Goal: Task Accomplishment & Management: Manage account settings

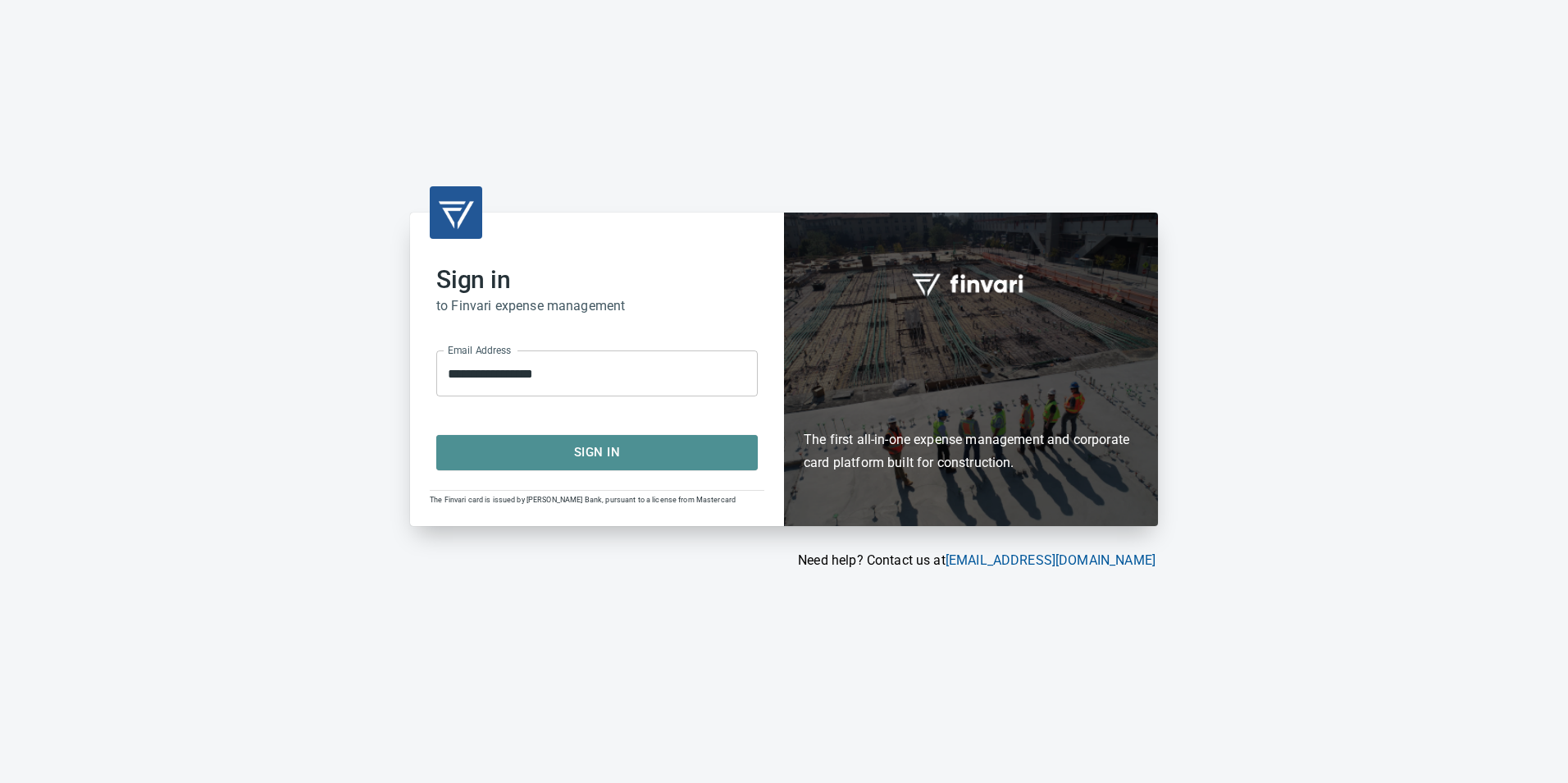
click at [569, 450] on span "Sign In" at bounding box center [598, 452] width 286 height 21
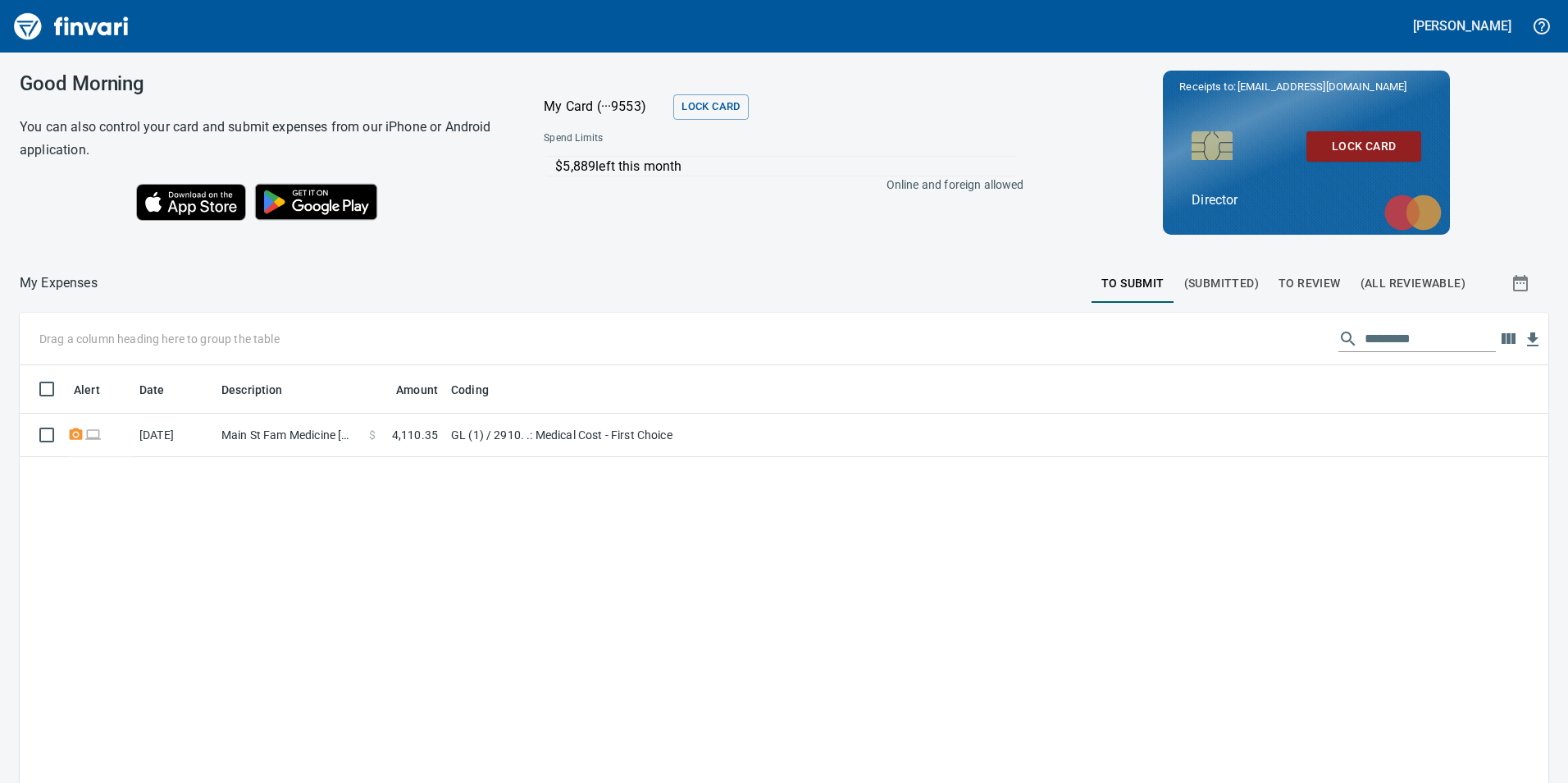
scroll to position [590, 1504]
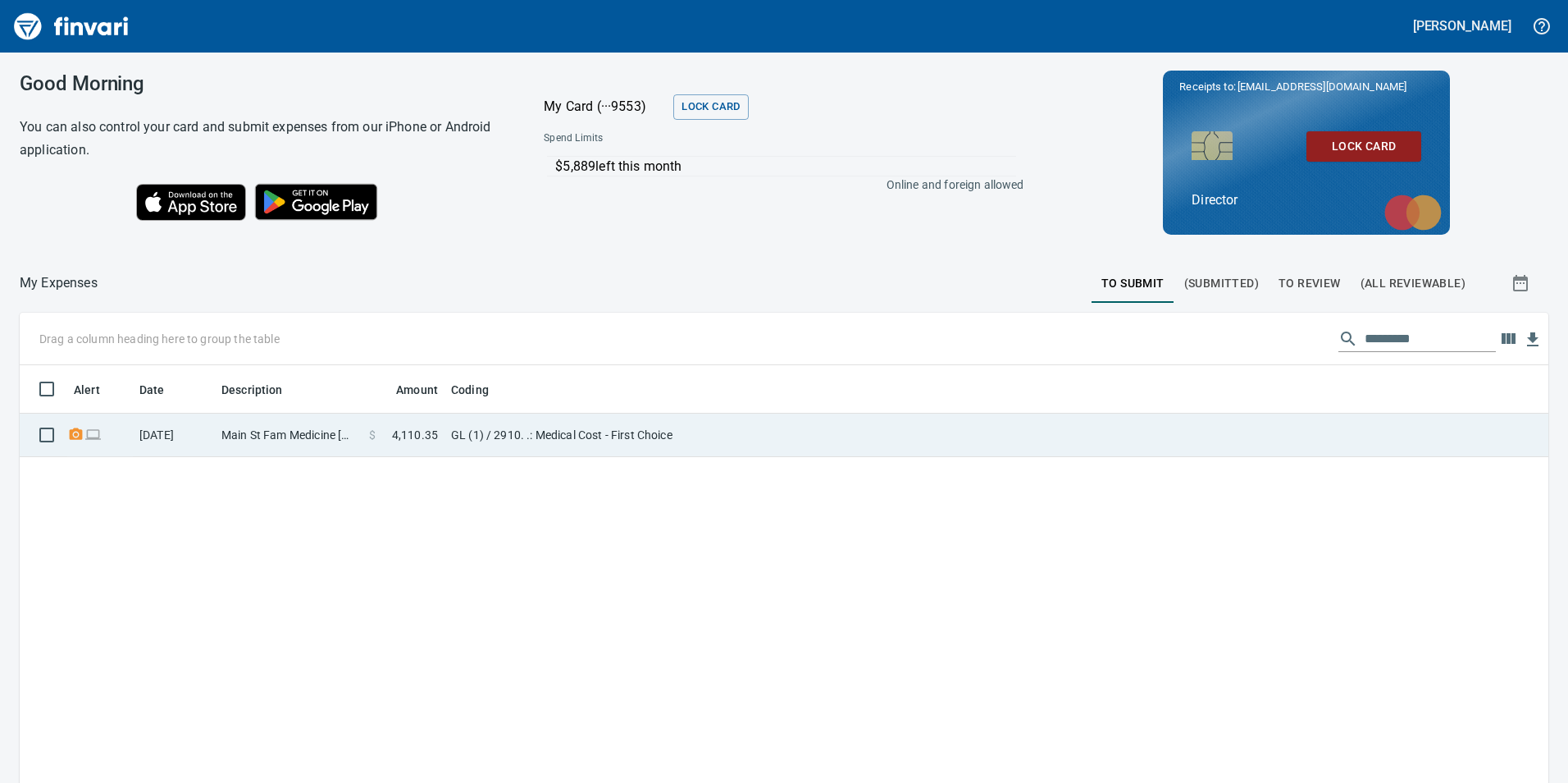
click at [229, 432] on td "Main St Fam Medicine [GEOGRAPHIC_DATA] [GEOGRAPHIC_DATA]" at bounding box center [289, 436] width 148 height 44
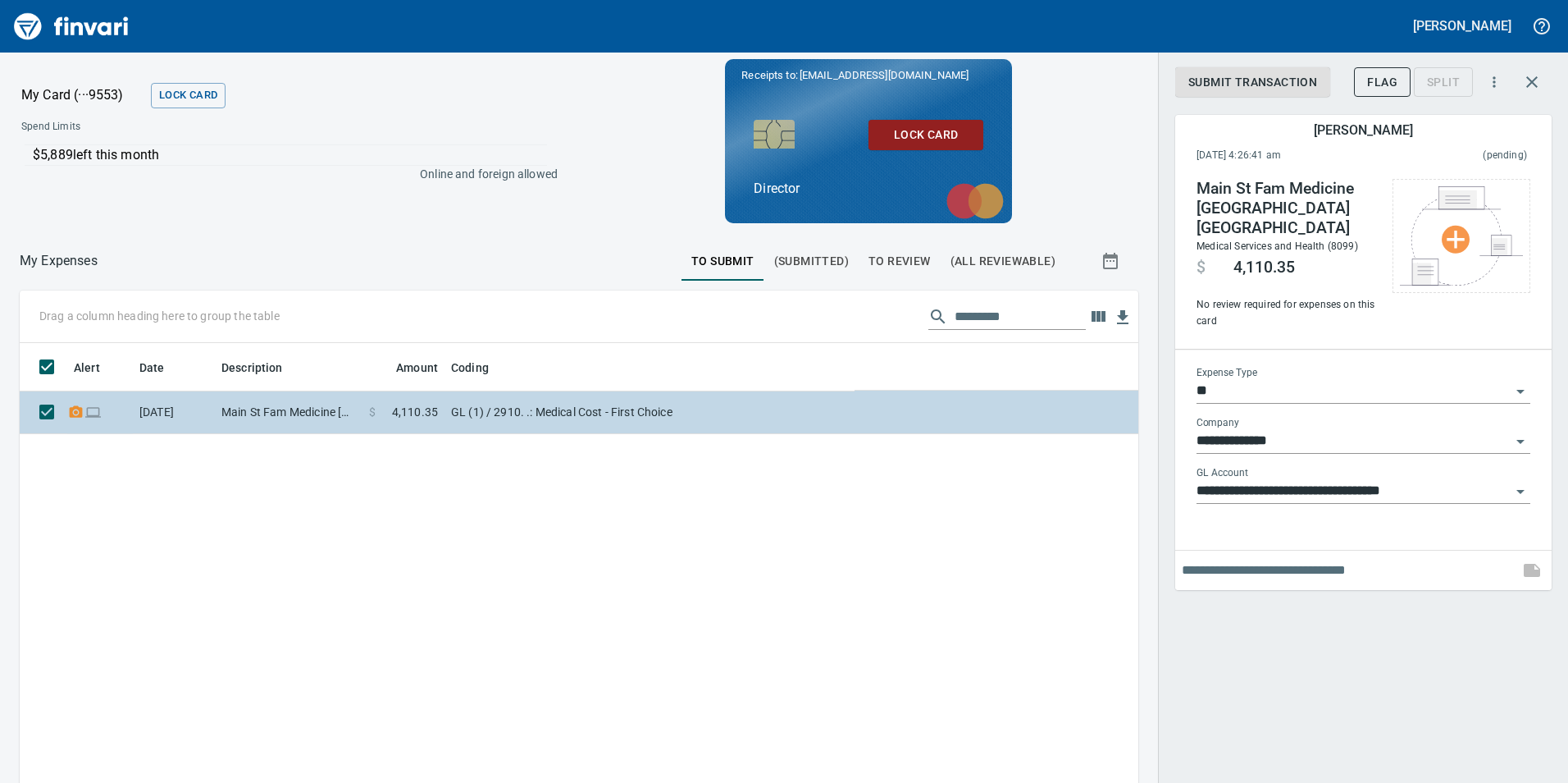
scroll to position [590, 1094]
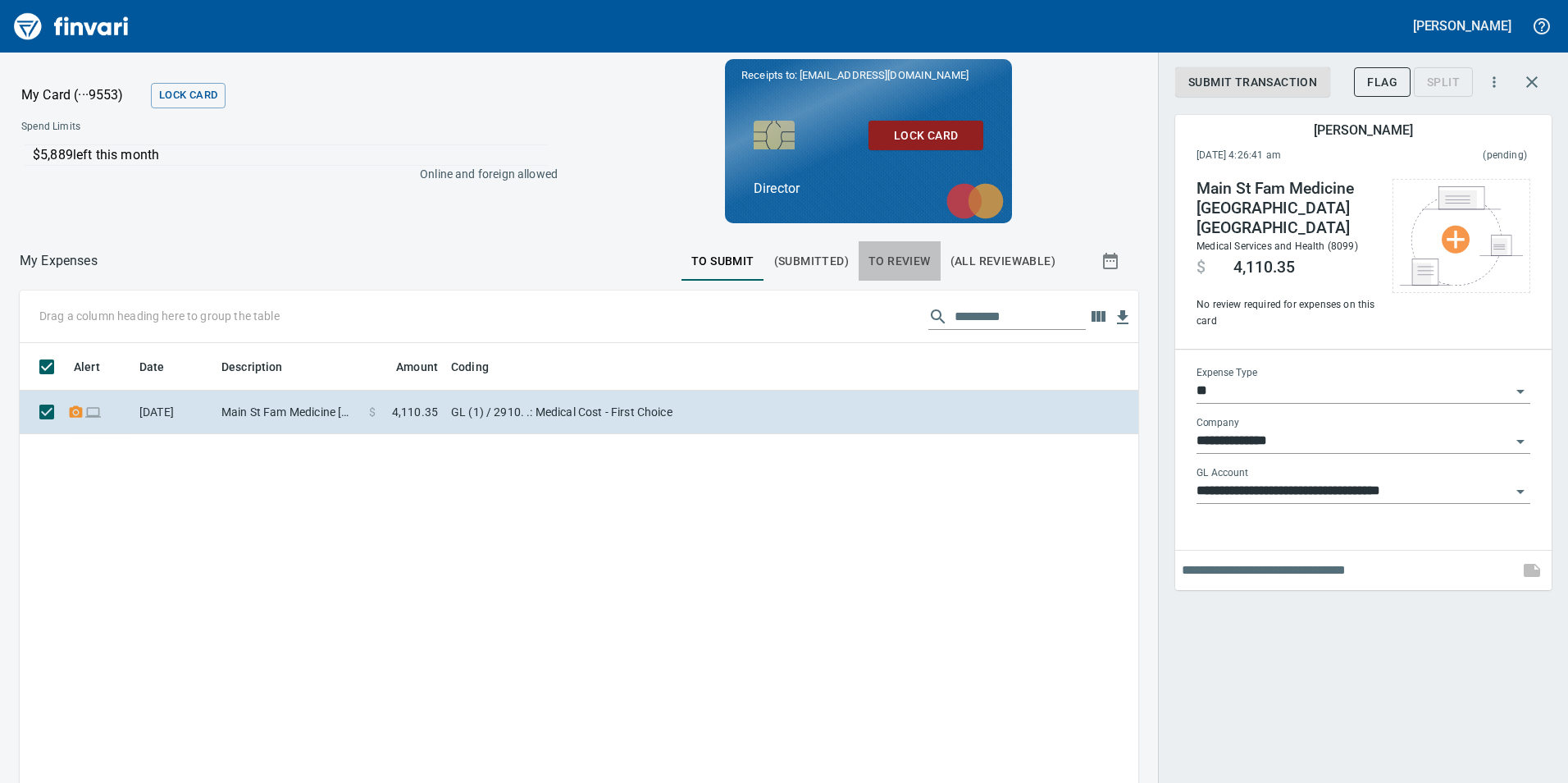
click at [874, 262] on span "To Review" at bounding box center [899, 261] width 62 height 21
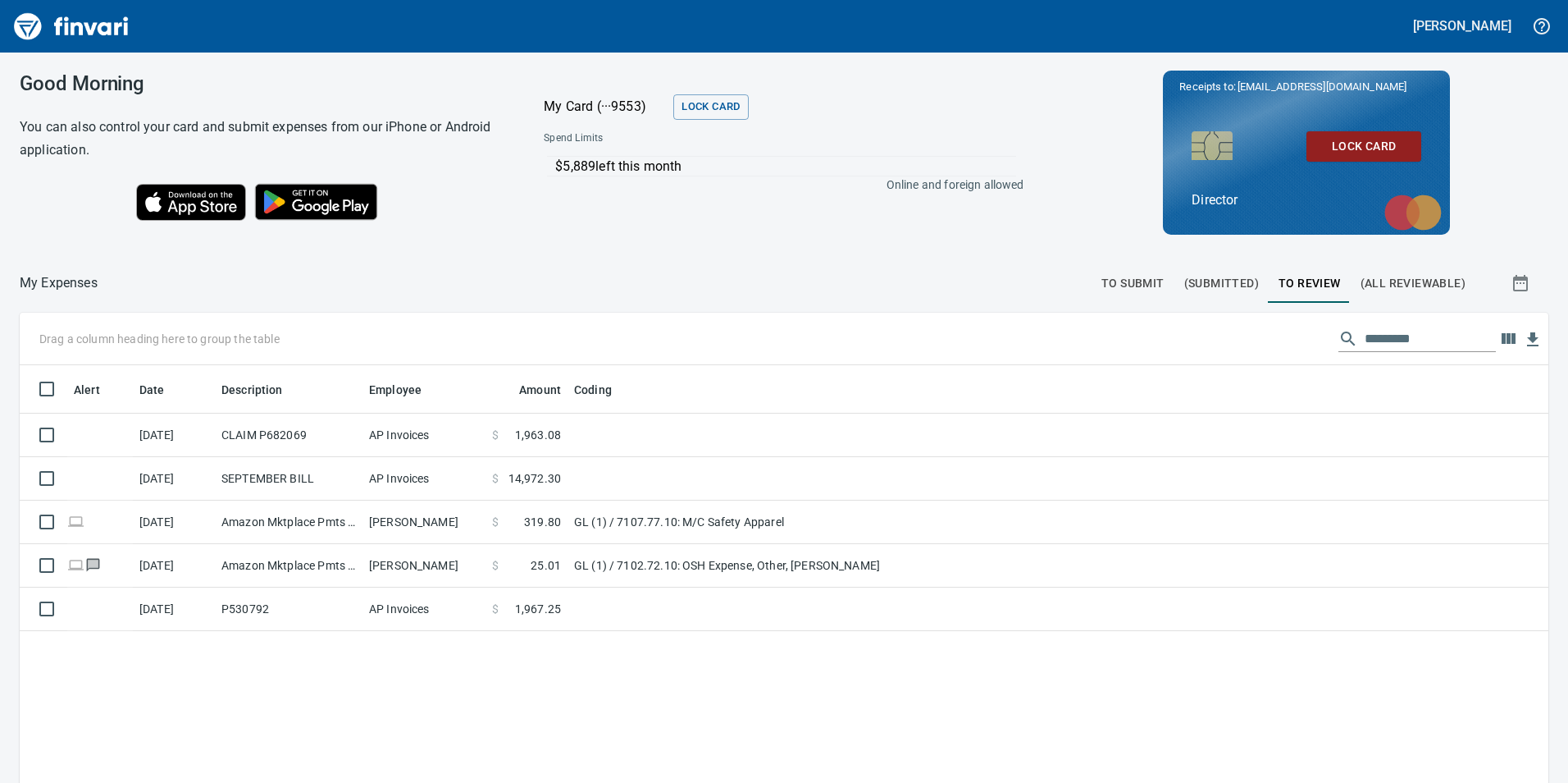
scroll to position [590, 1504]
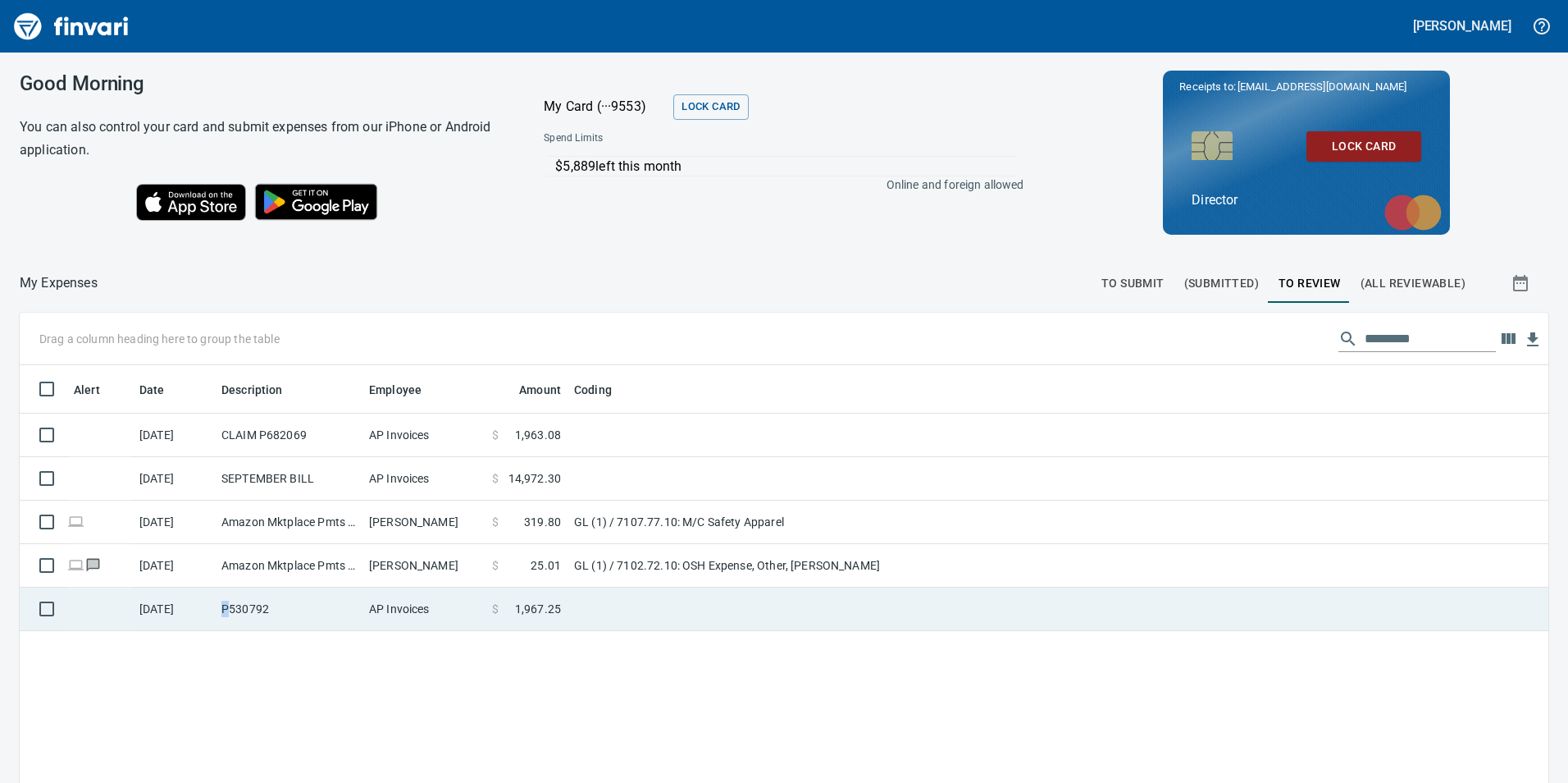
click at [227, 607] on td "P530792" at bounding box center [289, 610] width 148 height 44
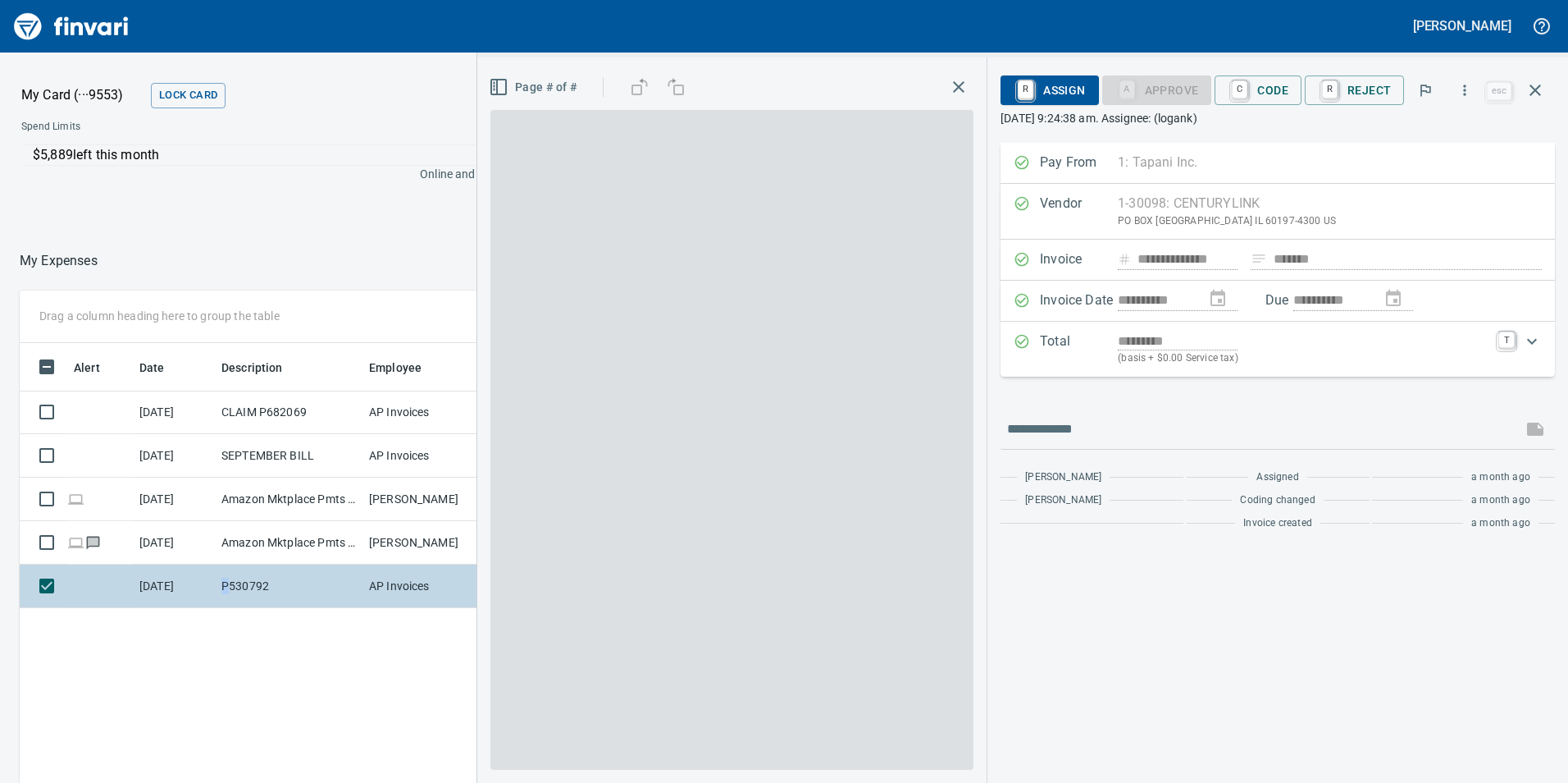
scroll to position [590, 1094]
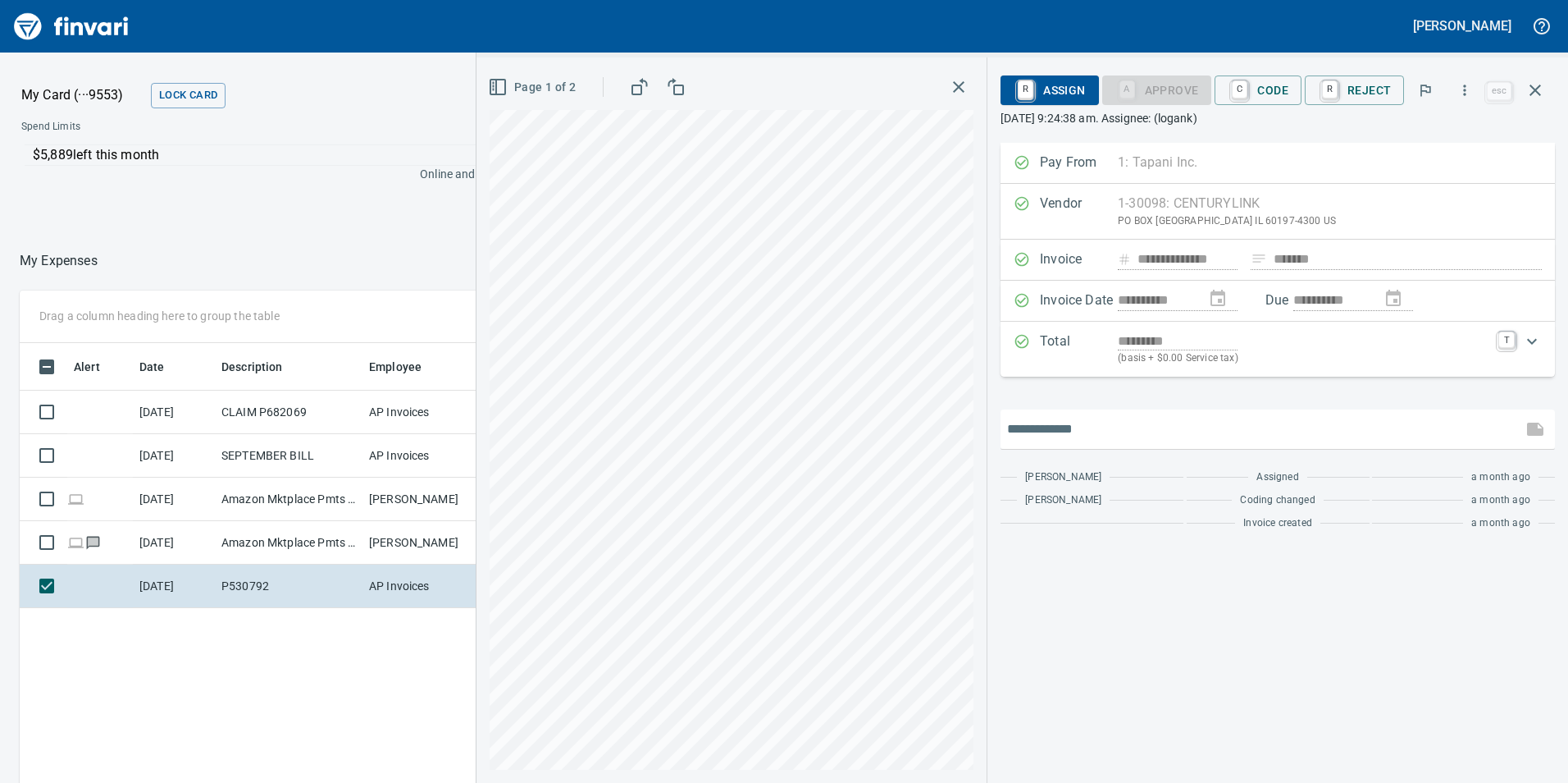
click at [1121, 427] on input "text" at bounding box center [1261, 429] width 509 height 26
type input "**********"
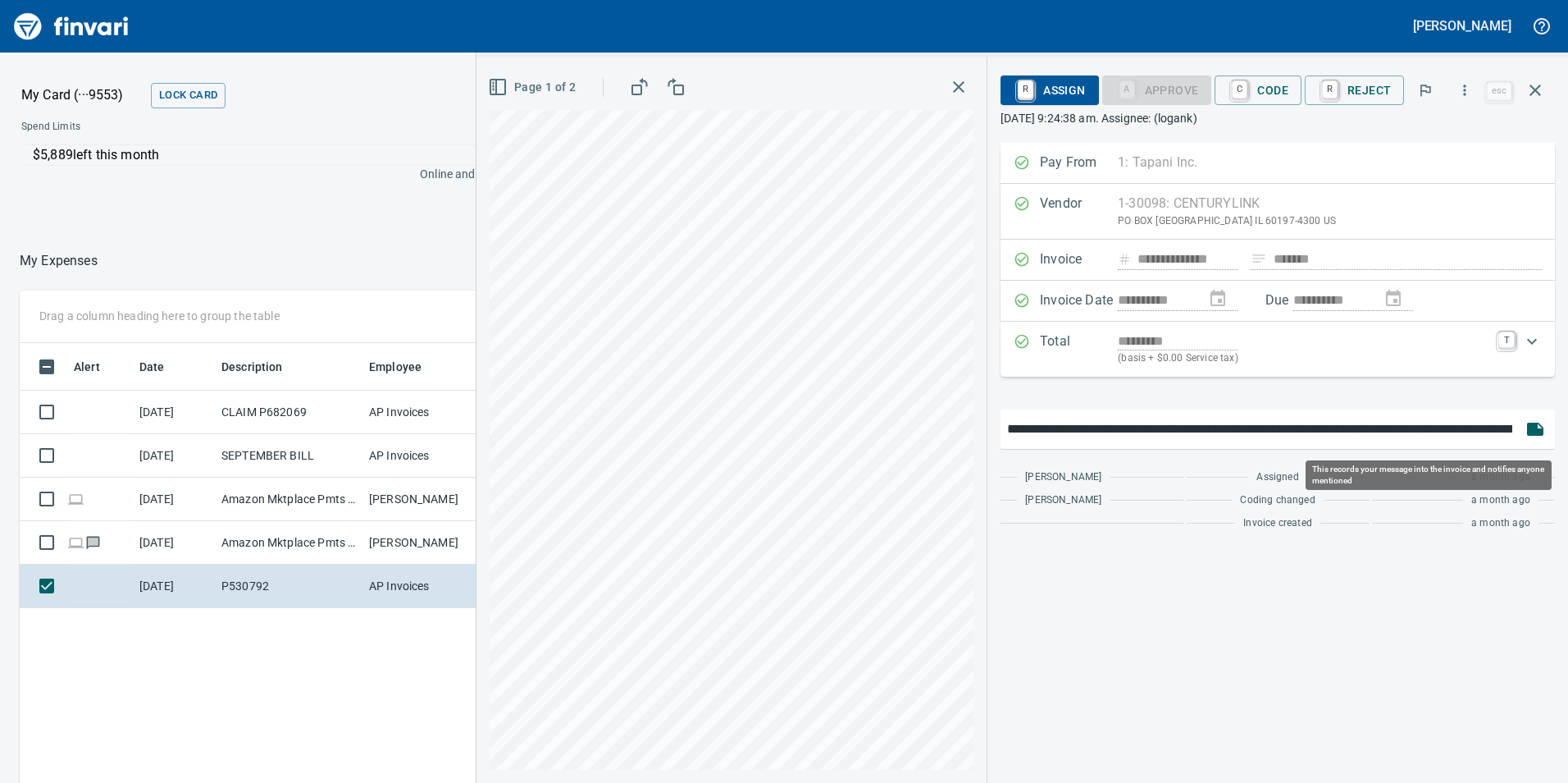
click at [1543, 426] on icon "button" at bounding box center [1536, 429] width 20 height 20
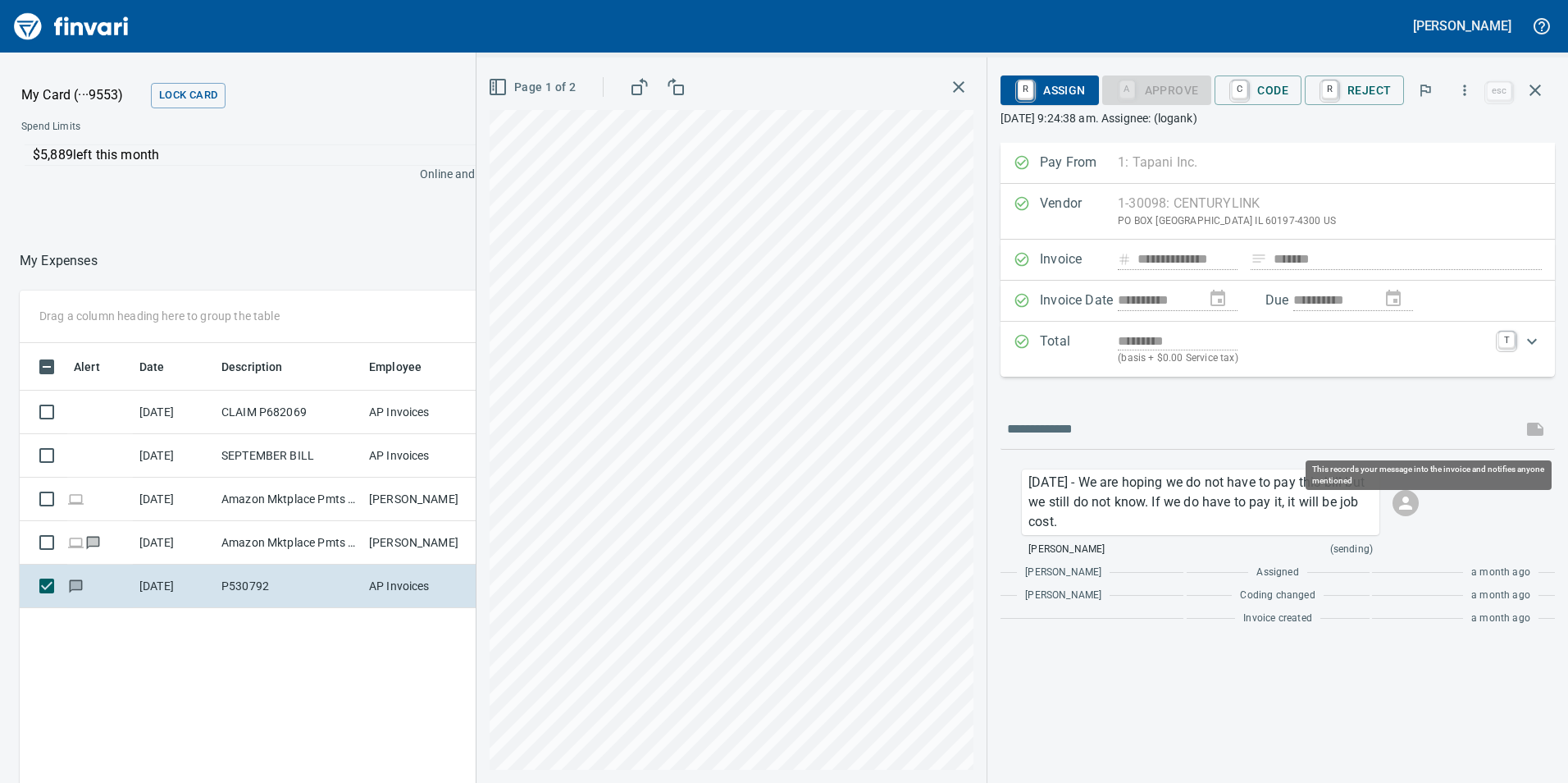
scroll to position [590, 1094]
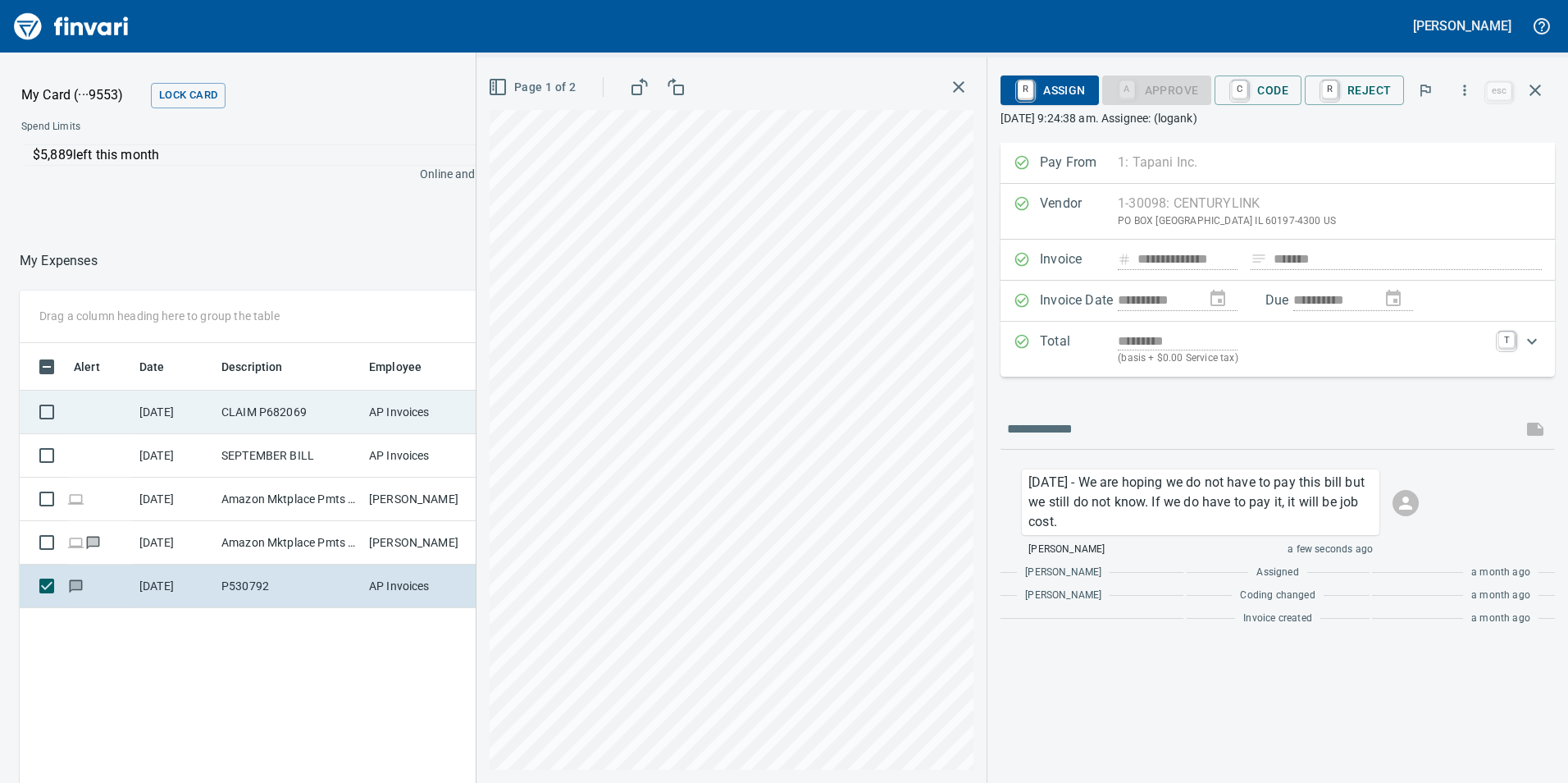
click at [258, 412] on td "CLAIM P682069" at bounding box center [289, 413] width 148 height 44
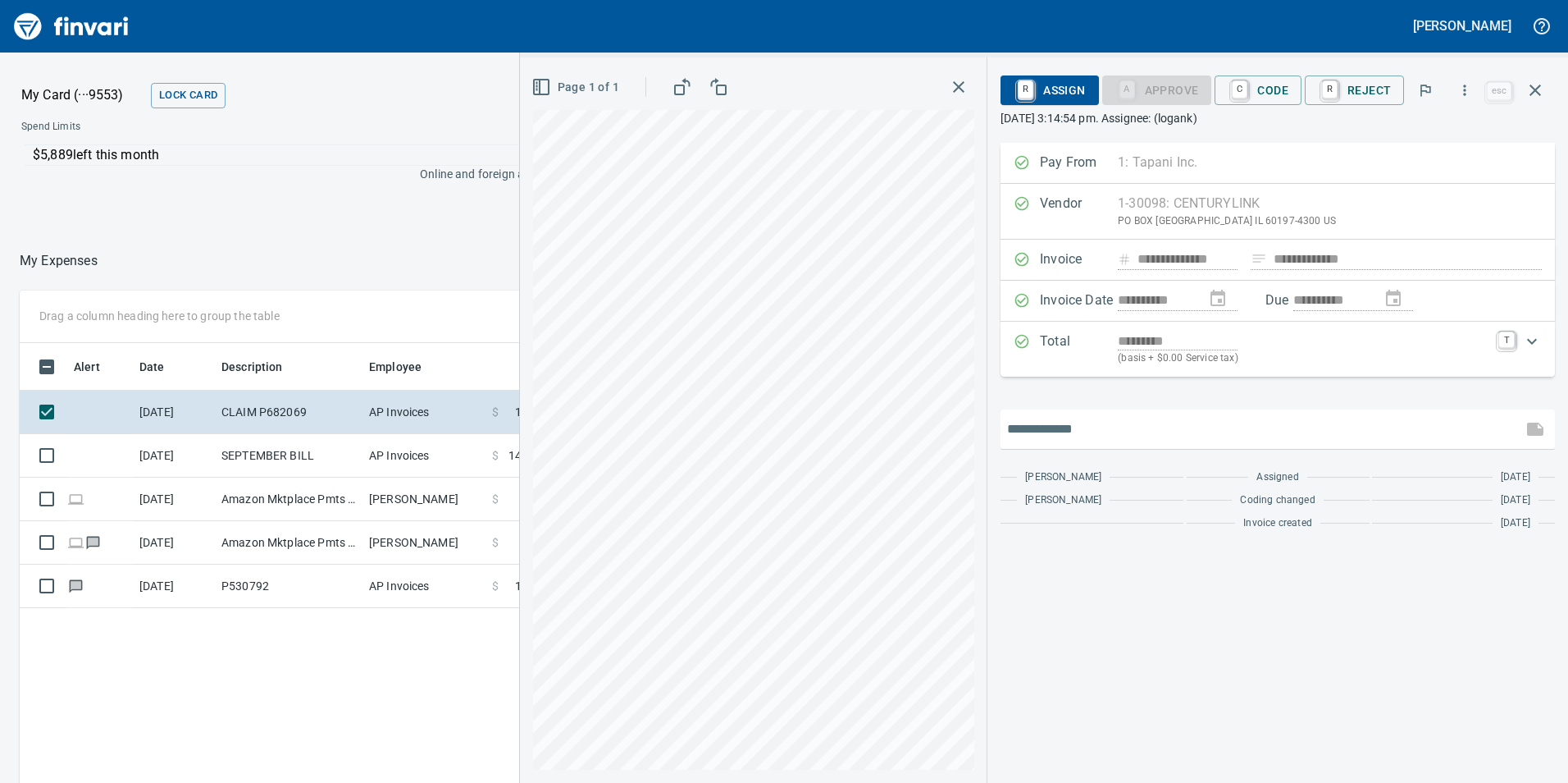
click at [1049, 433] on input "text" at bounding box center [1261, 429] width 509 height 26
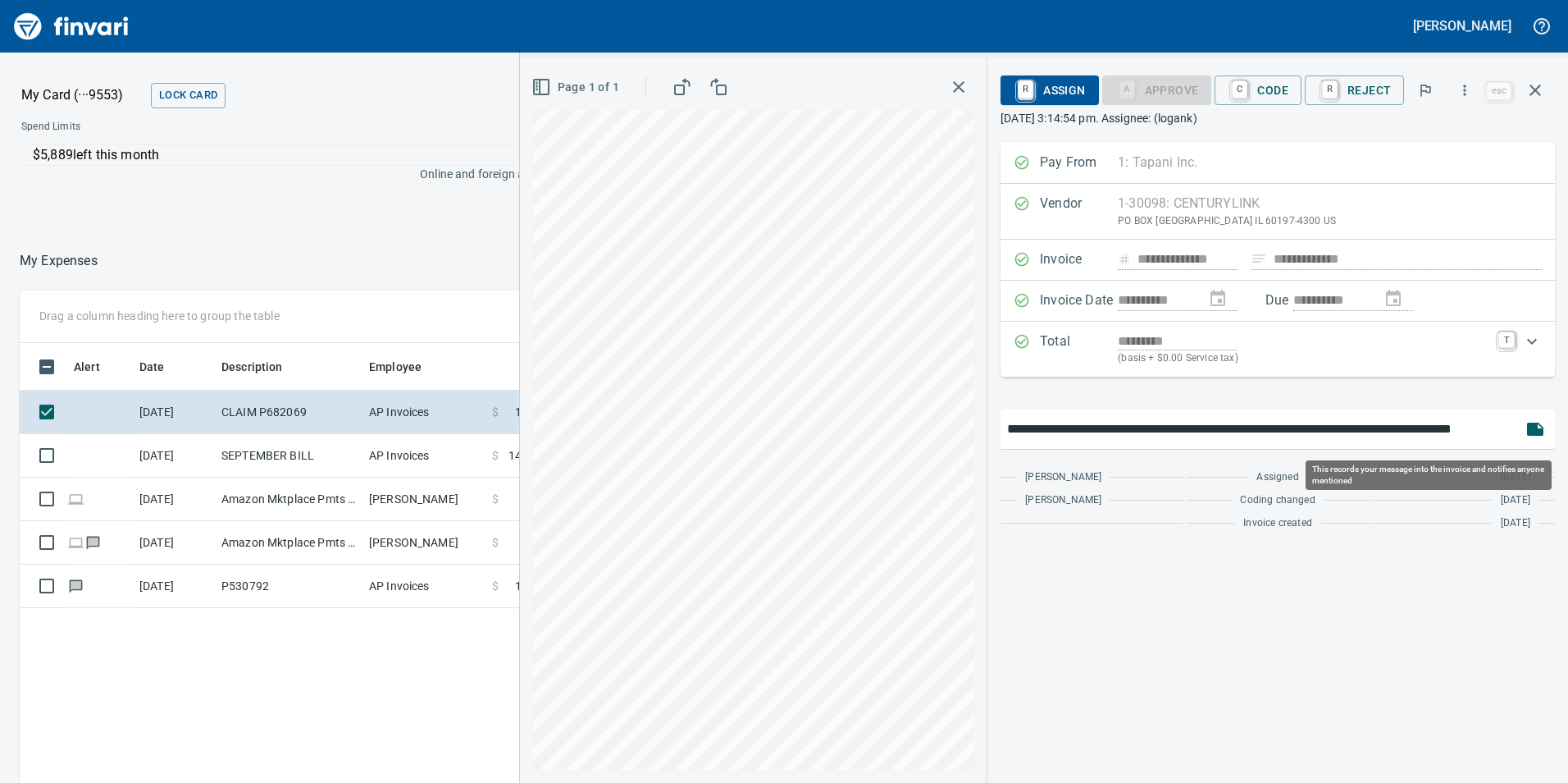
scroll to position [590, 1094]
type input "**********"
click at [1529, 429] on icon "button" at bounding box center [1535, 429] width 16 height 13
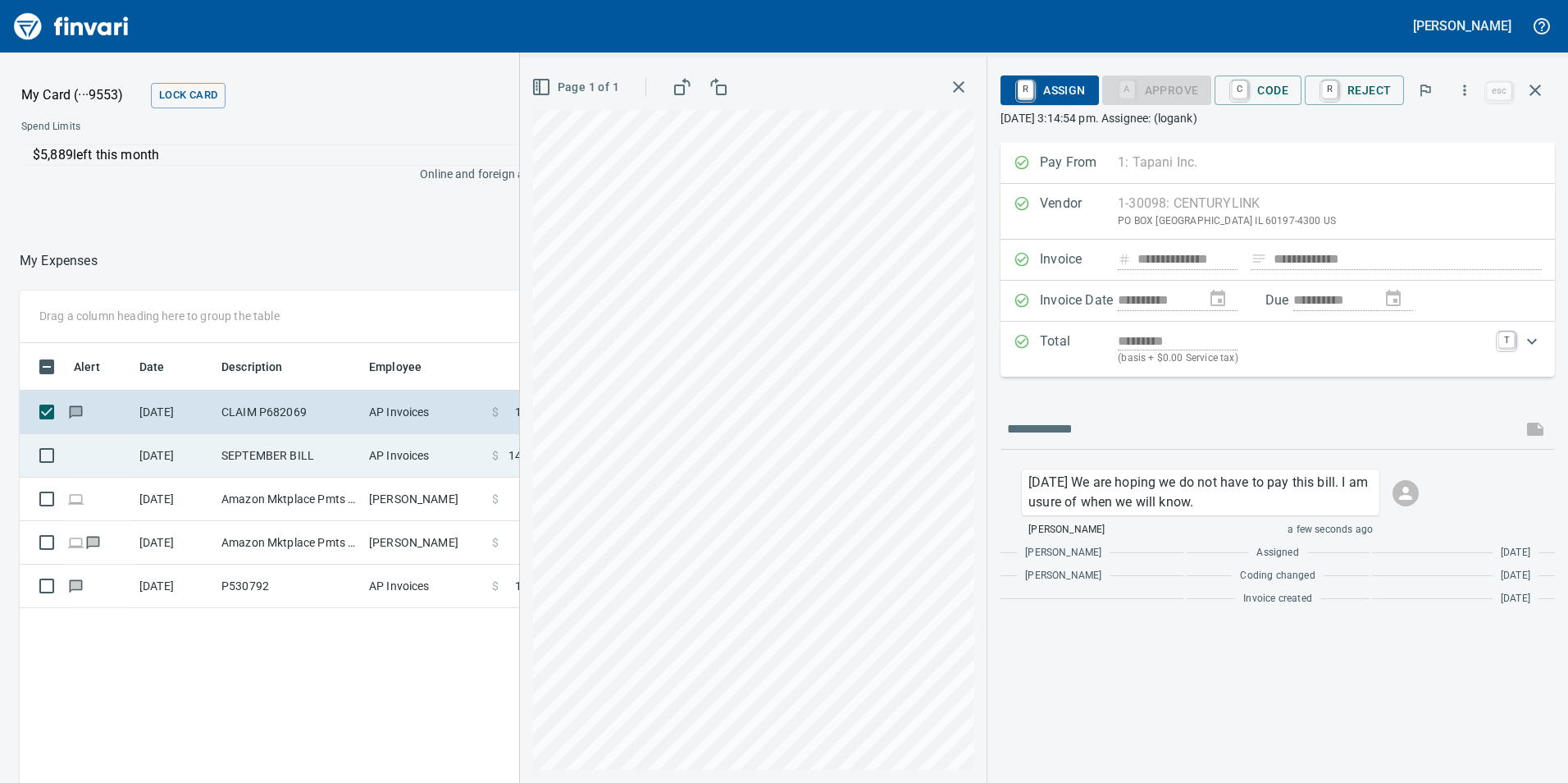
click at [248, 462] on td "SEPTEMBER BILL" at bounding box center [289, 456] width 148 height 44
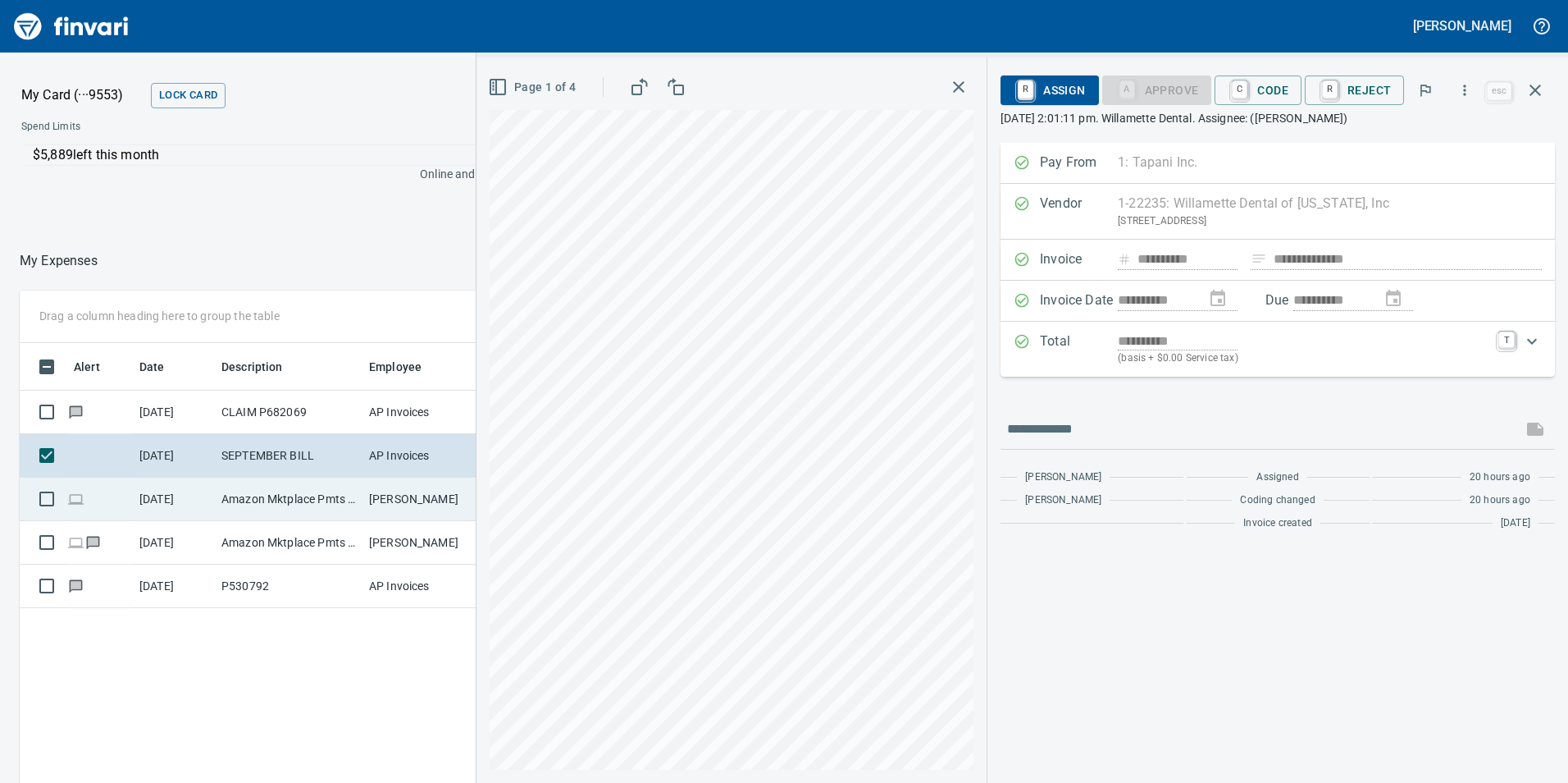
click at [255, 498] on td "Amazon Mktplace Pmts [DOMAIN_NAME][URL] WA" at bounding box center [289, 500] width 148 height 44
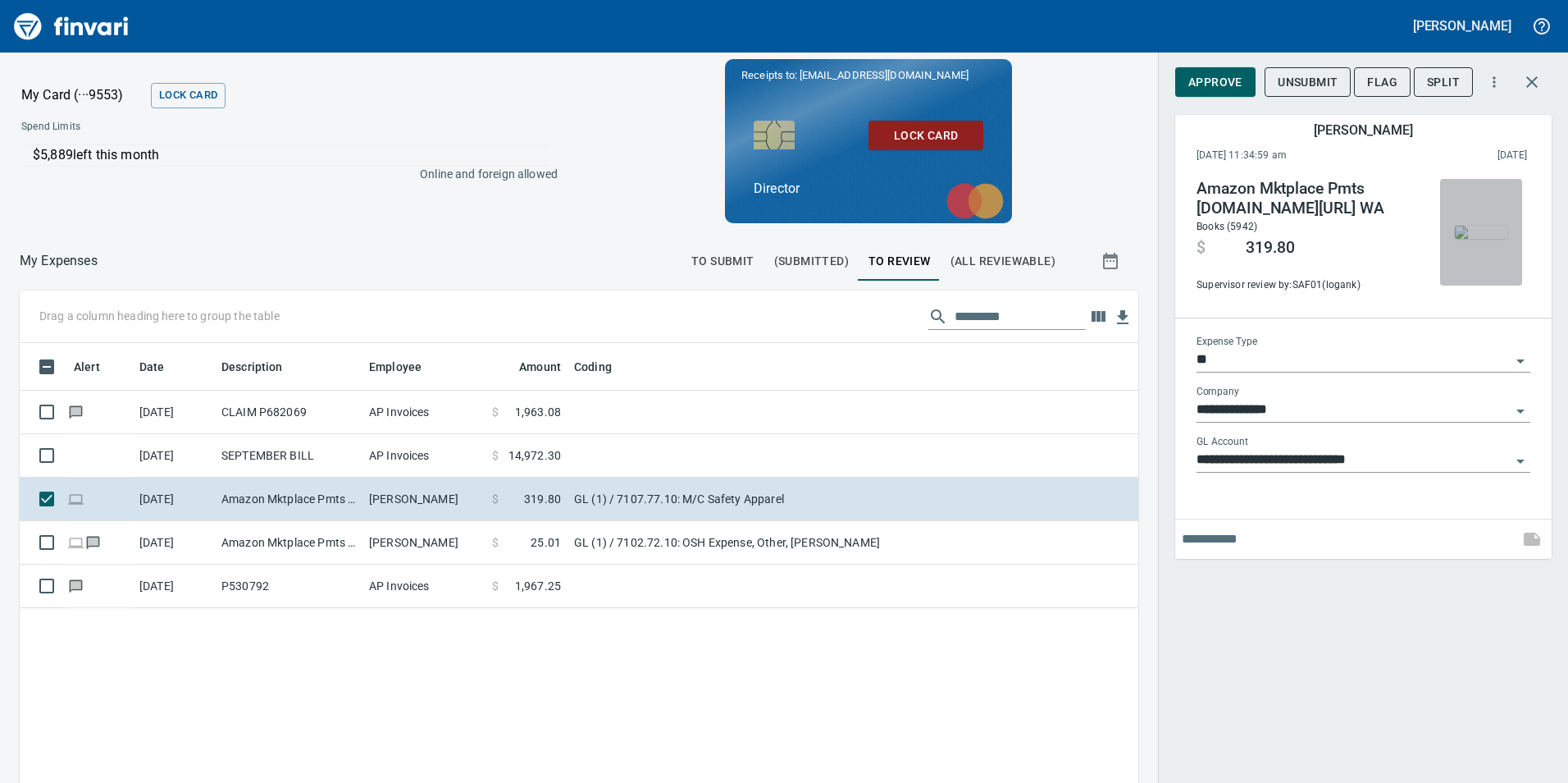
click at [1483, 235] on img "button" at bounding box center [1481, 232] width 53 height 13
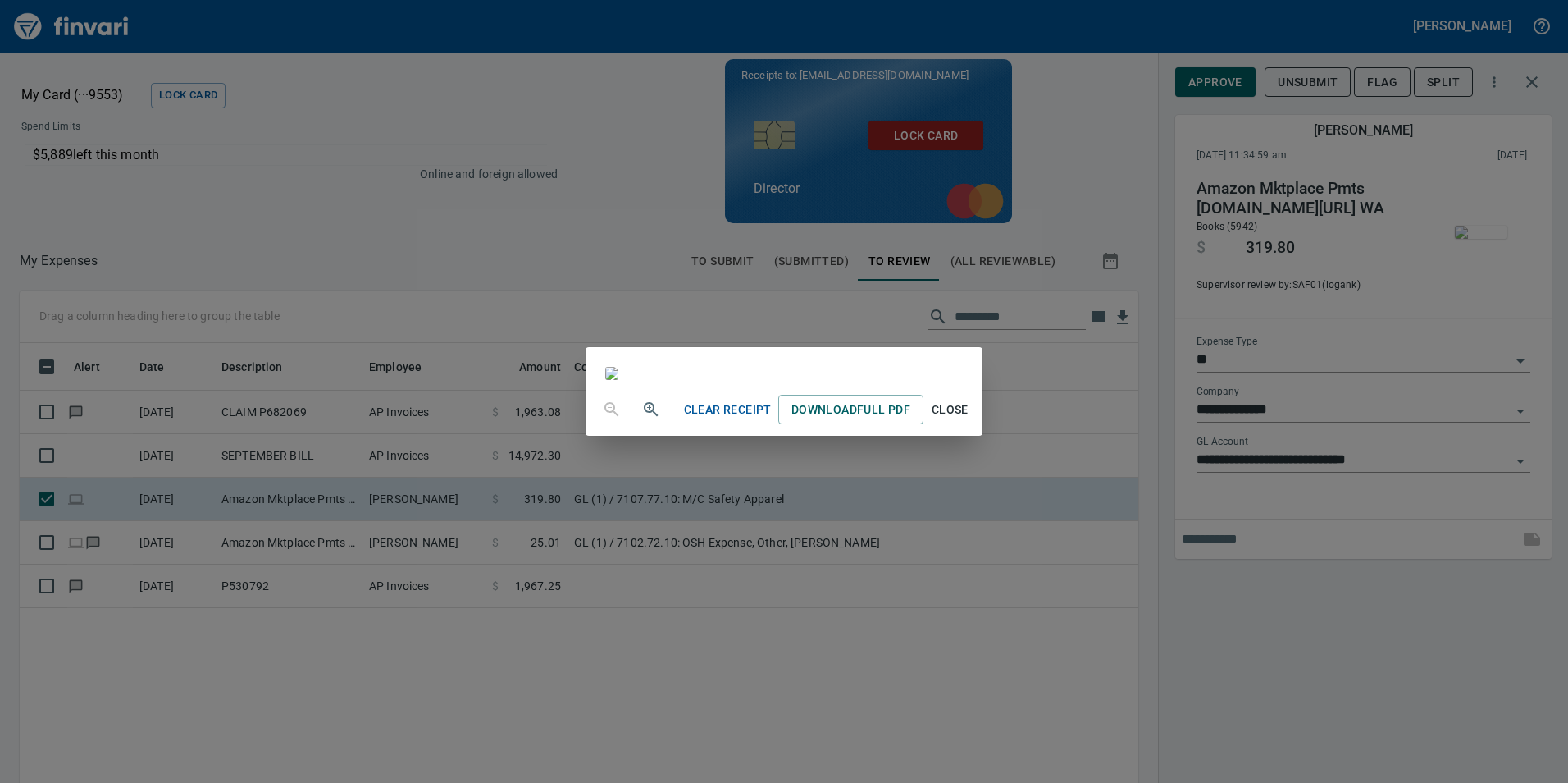
click at [1483, 235] on div "Clear Receipt Download Full PDF Close" at bounding box center [784, 391] width 1568 height 783
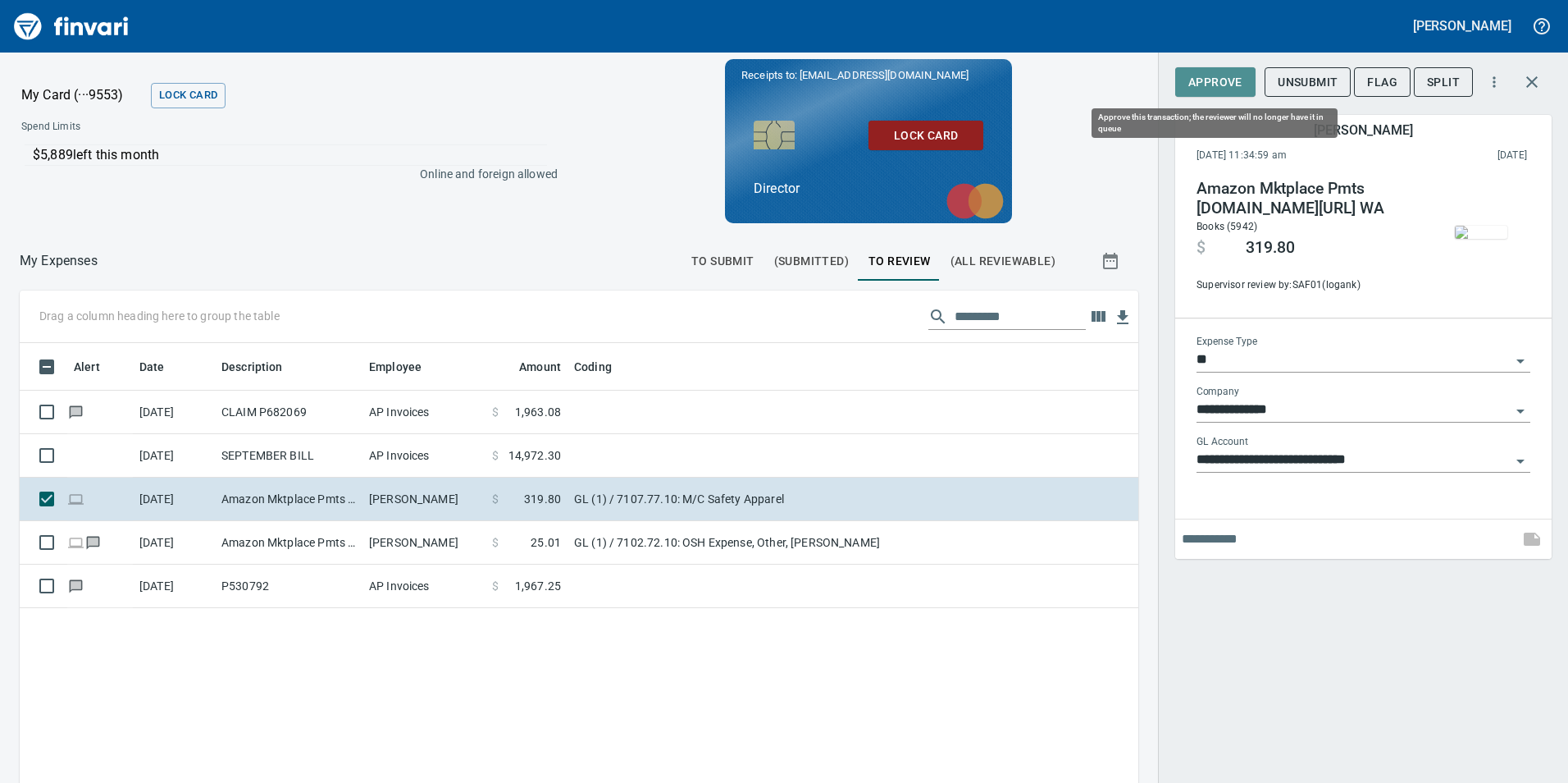
click at [1216, 83] on span "Approve" at bounding box center [1215, 82] width 54 height 21
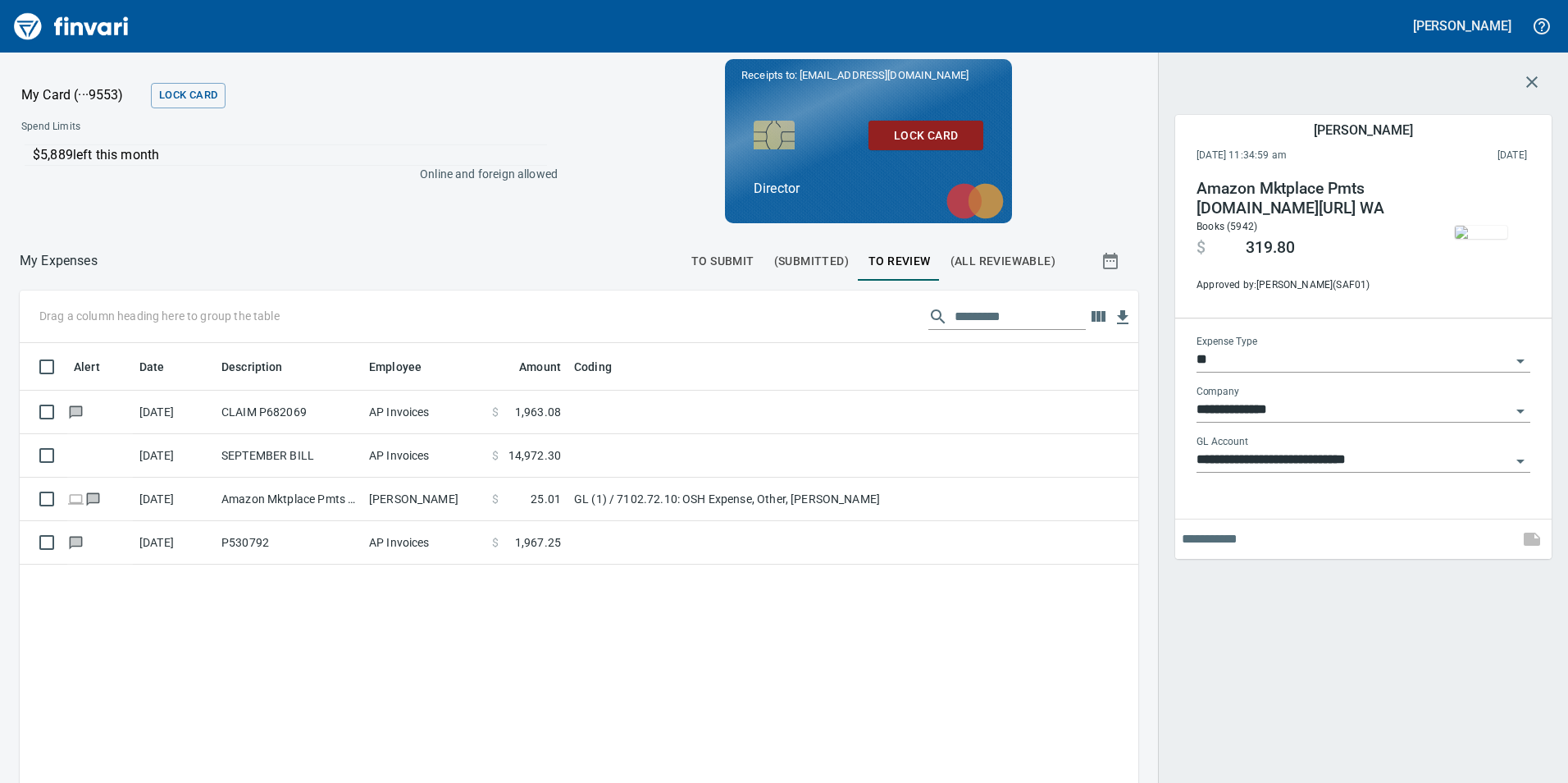
scroll to position [590, 1094]
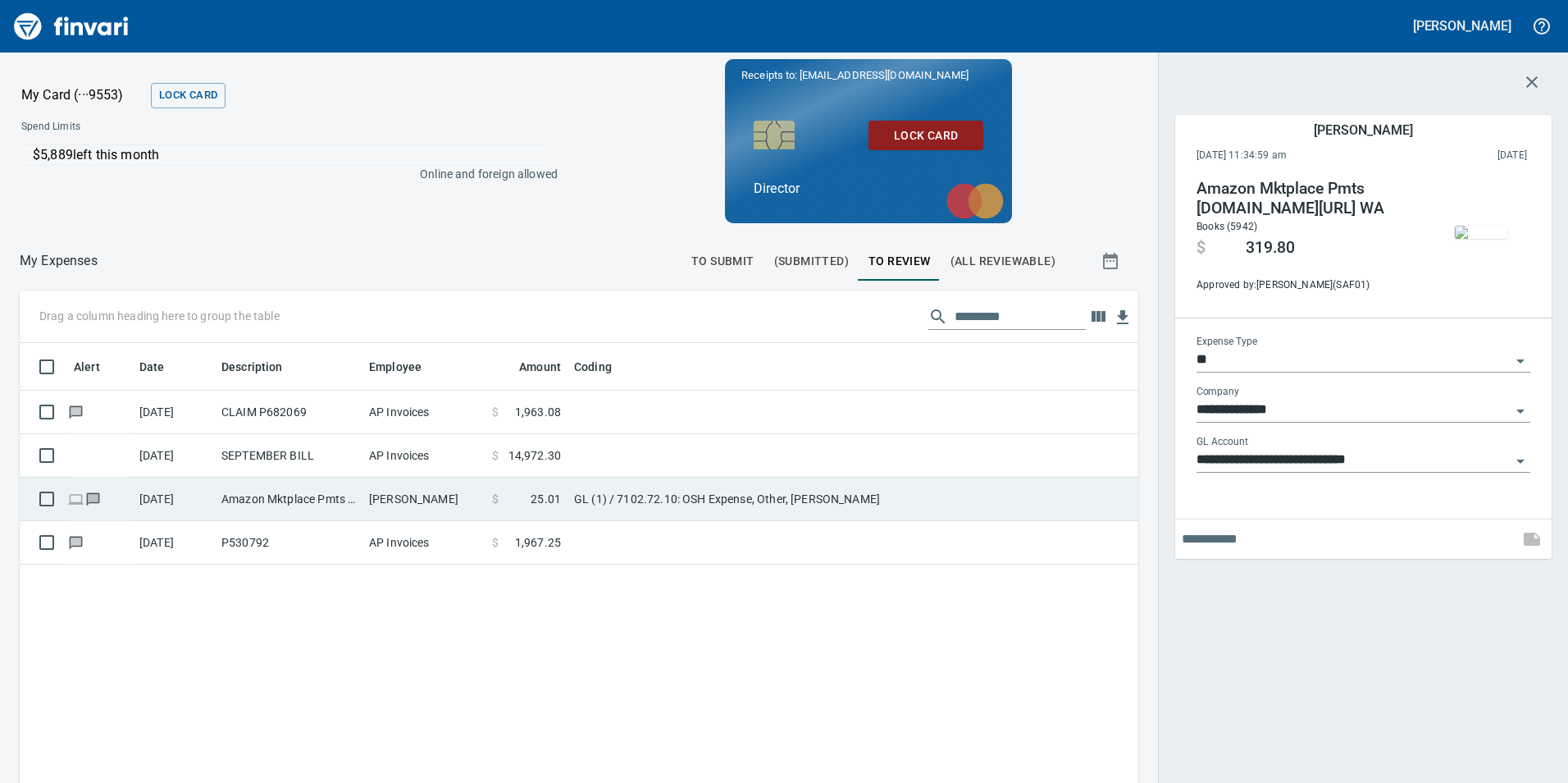
click at [309, 496] on td "Amazon Mktplace Pmts [DOMAIN_NAME][URL] WA" at bounding box center [289, 500] width 148 height 44
type input "**********"
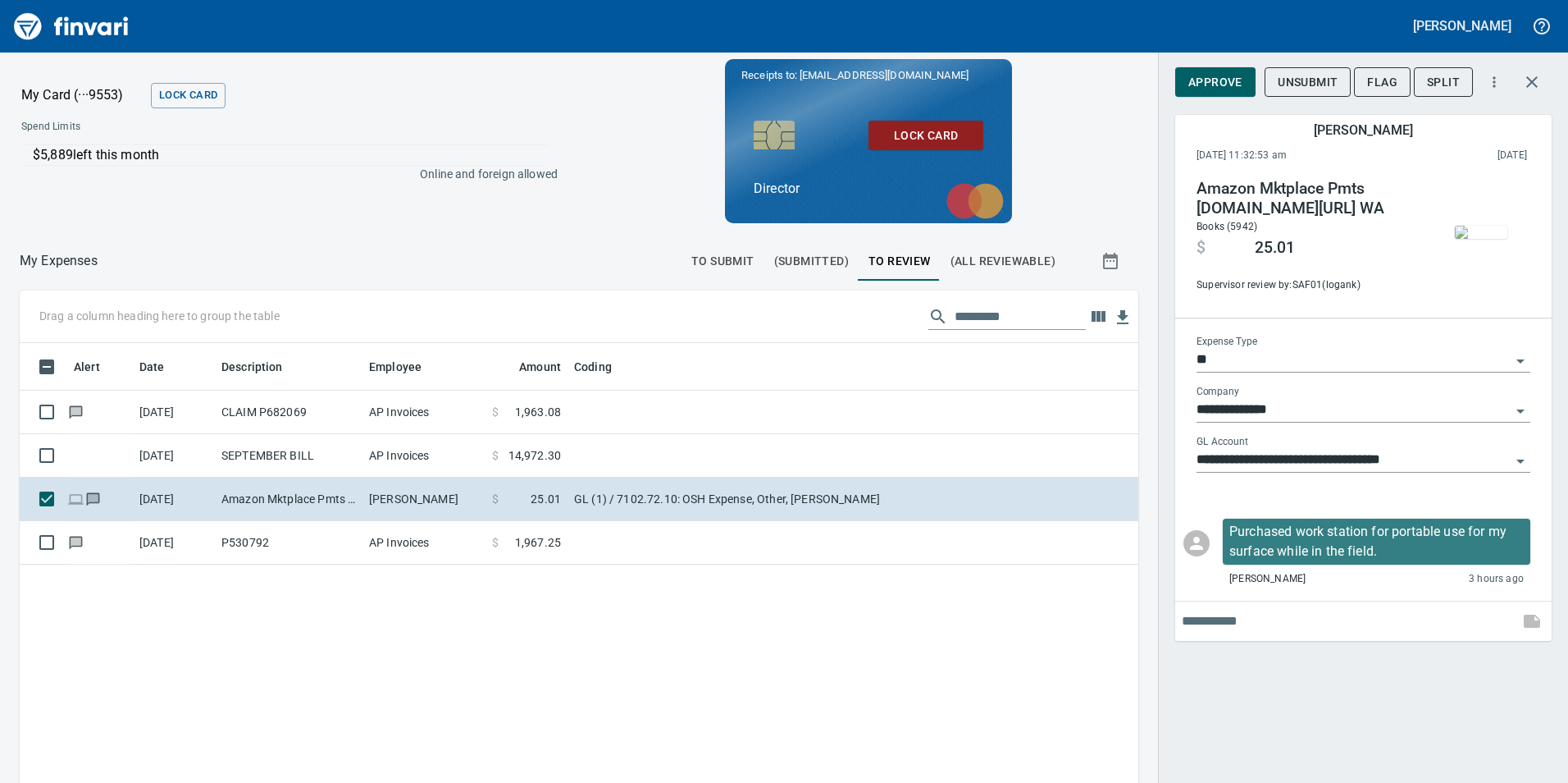
click at [1473, 237] on img "button" at bounding box center [1481, 232] width 53 height 13
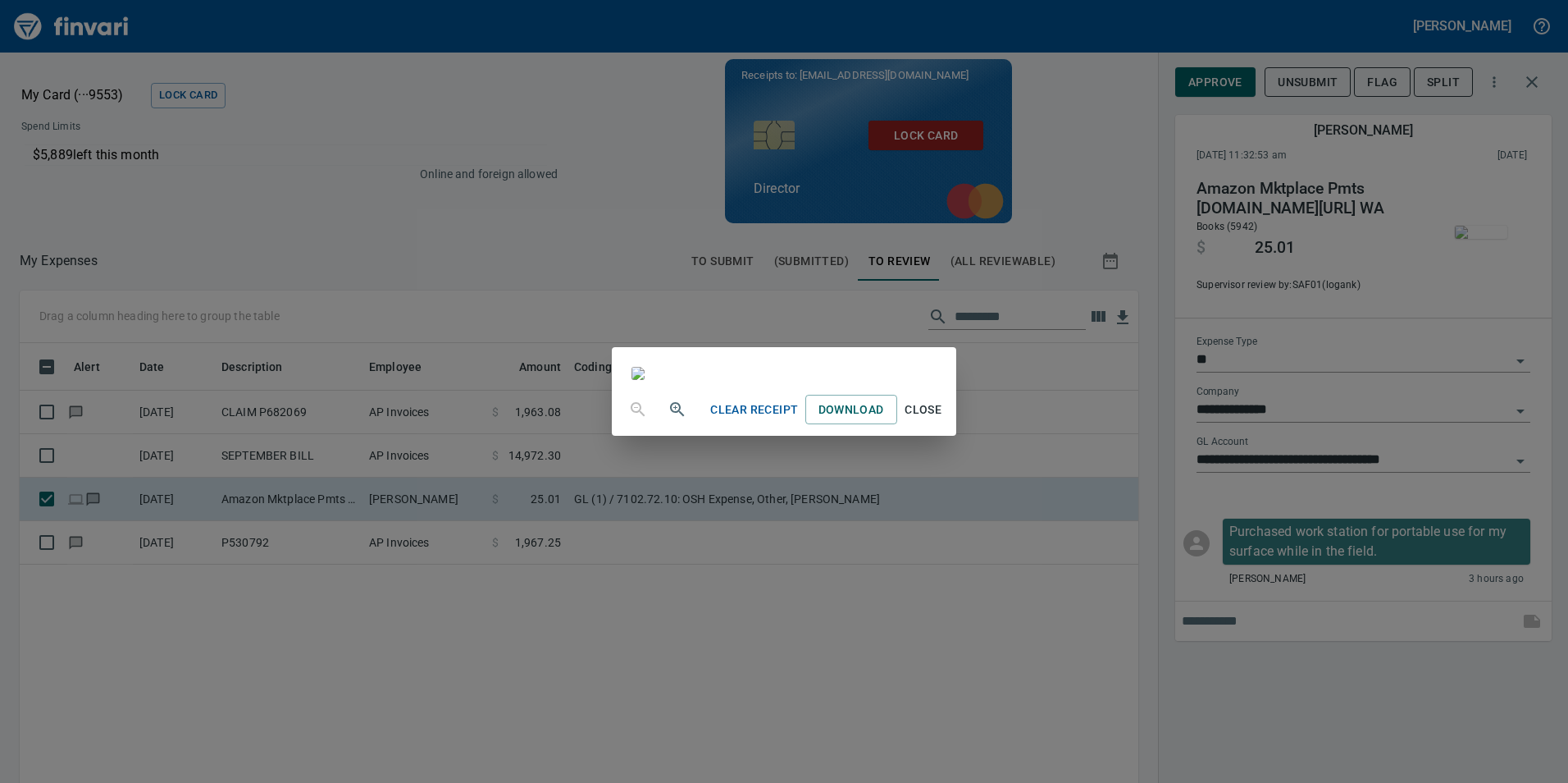
click at [1169, 32] on div "Clear Receipt Download Close" at bounding box center [784, 391] width 1568 height 783
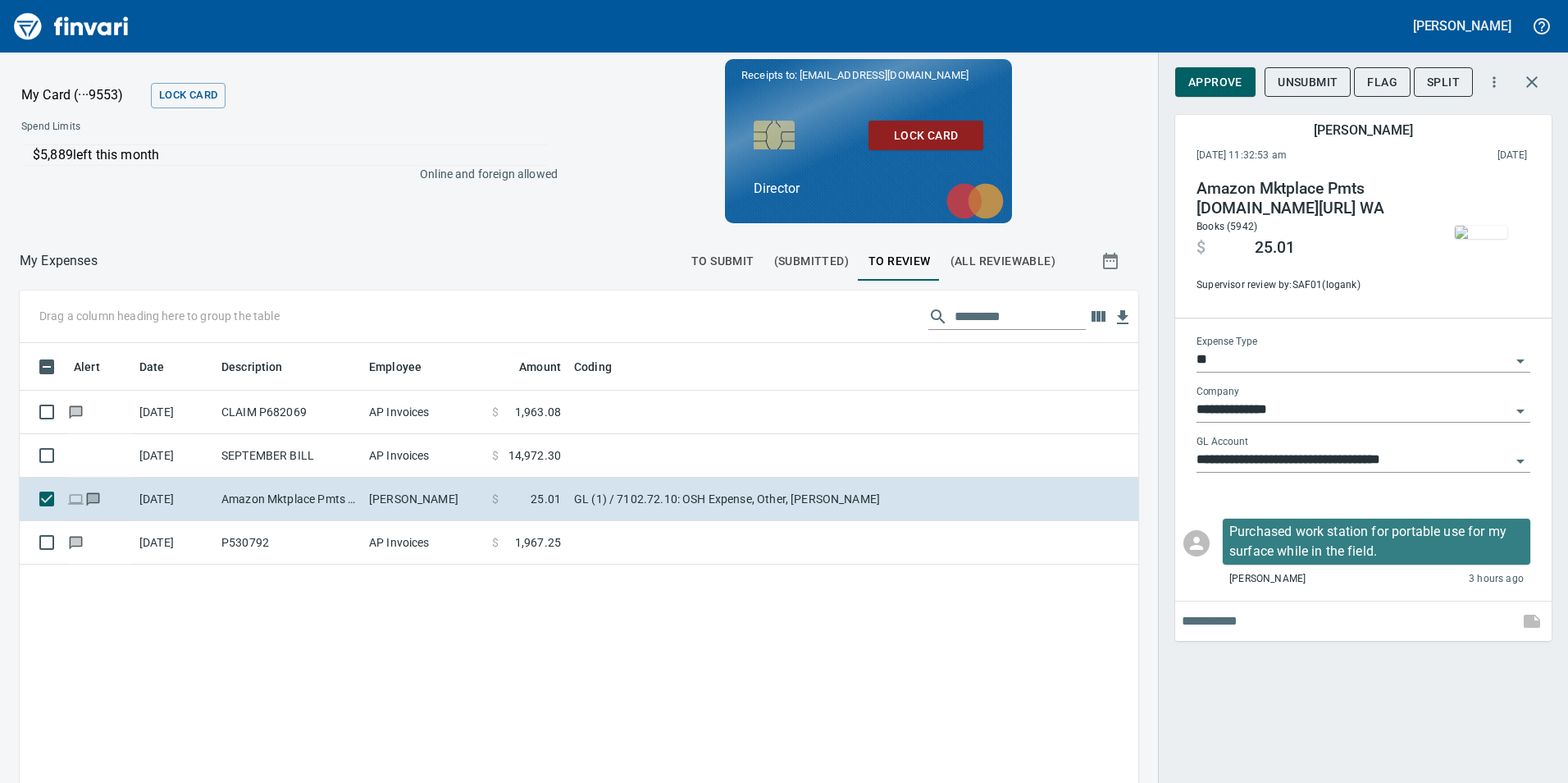
click at [1208, 85] on span "Approve" at bounding box center [1215, 82] width 54 height 21
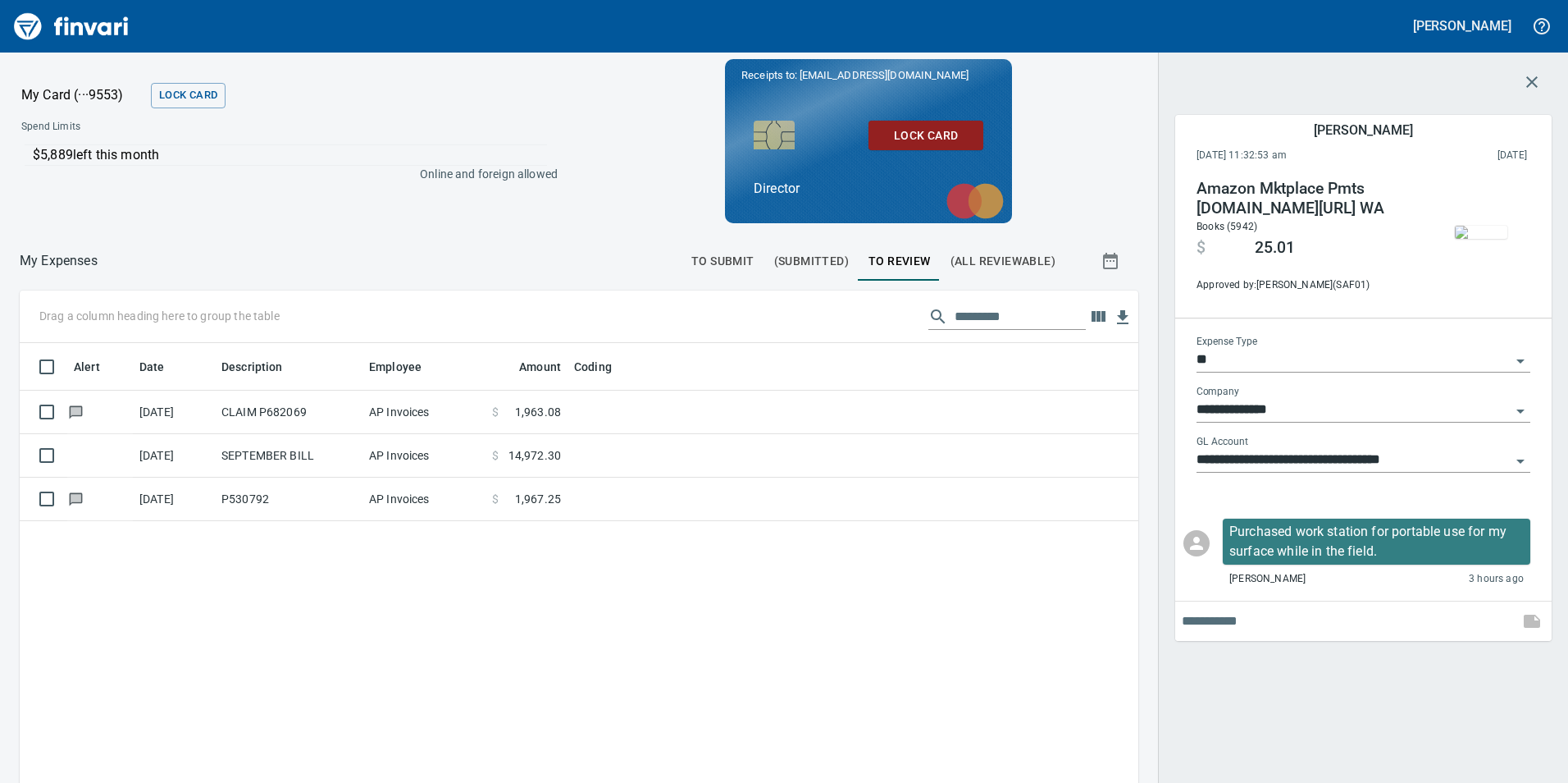
scroll to position [590, 1094]
